Goal: Task Accomplishment & Management: Manage account settings

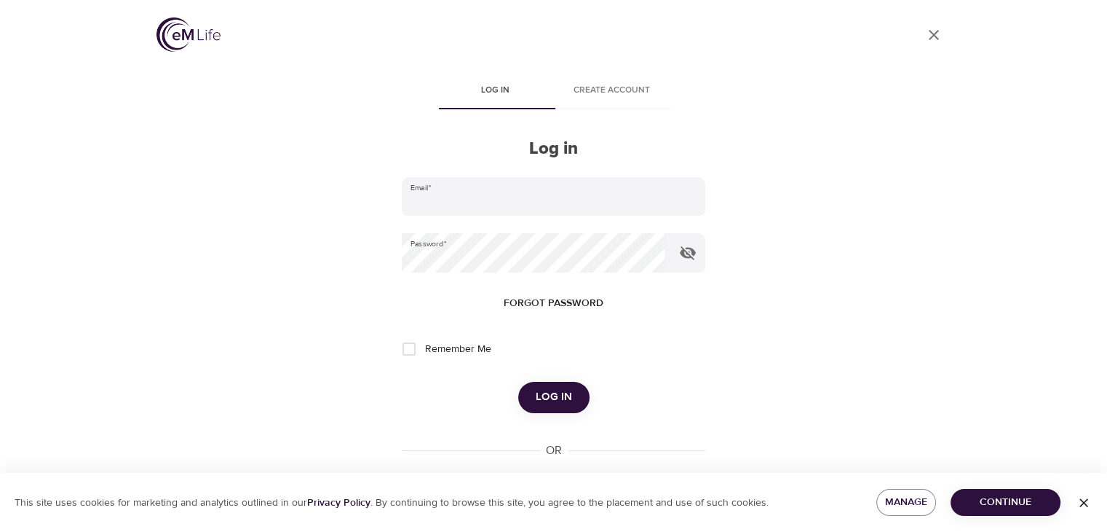
type input "[PERSON_NAME][EMAIL_ADDRESS][PERSON_NAME][DOMAIN_NAME]"
click at [555, 397] on span "Log in" at bounding box center [554, 396] width 36 height 19
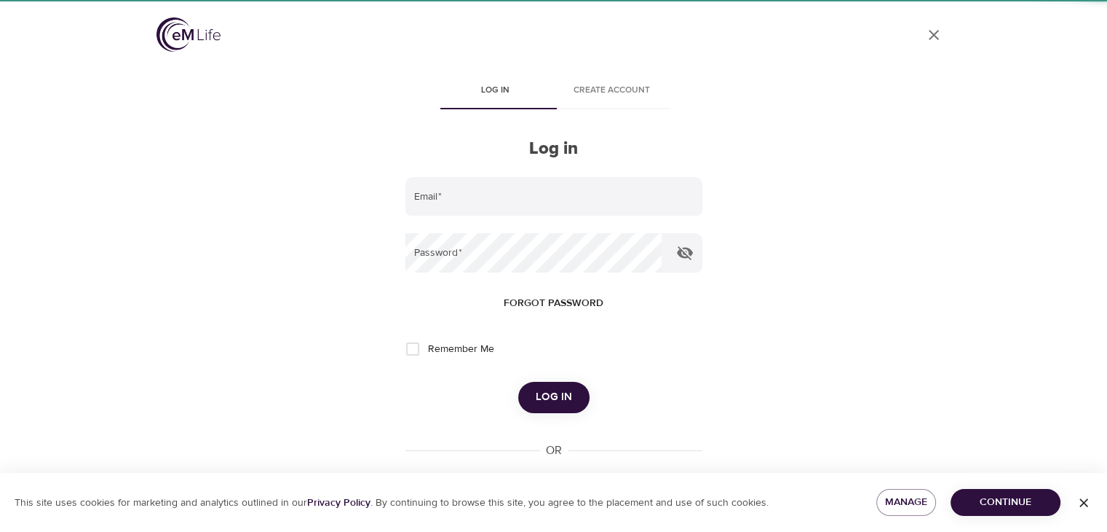
type input "[PERSON_NAME][EMAIL_ADDRESS][PERSON_NAME][DOMAIN_NAME]"
